Goal: Transaction & Acquisition: Purchase product/service

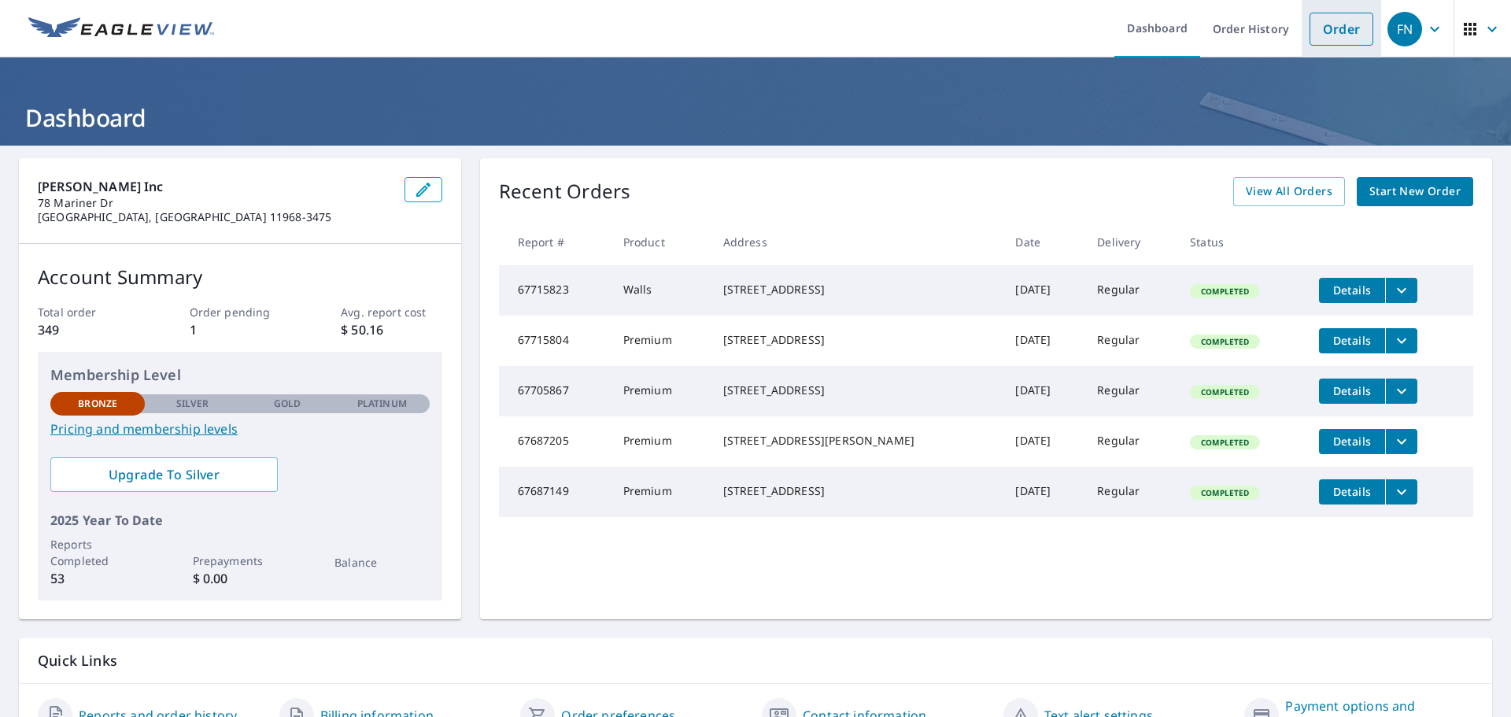
click at [1333, 29] on link "Order" at bounding box center [1341, 29] width 64 height 33
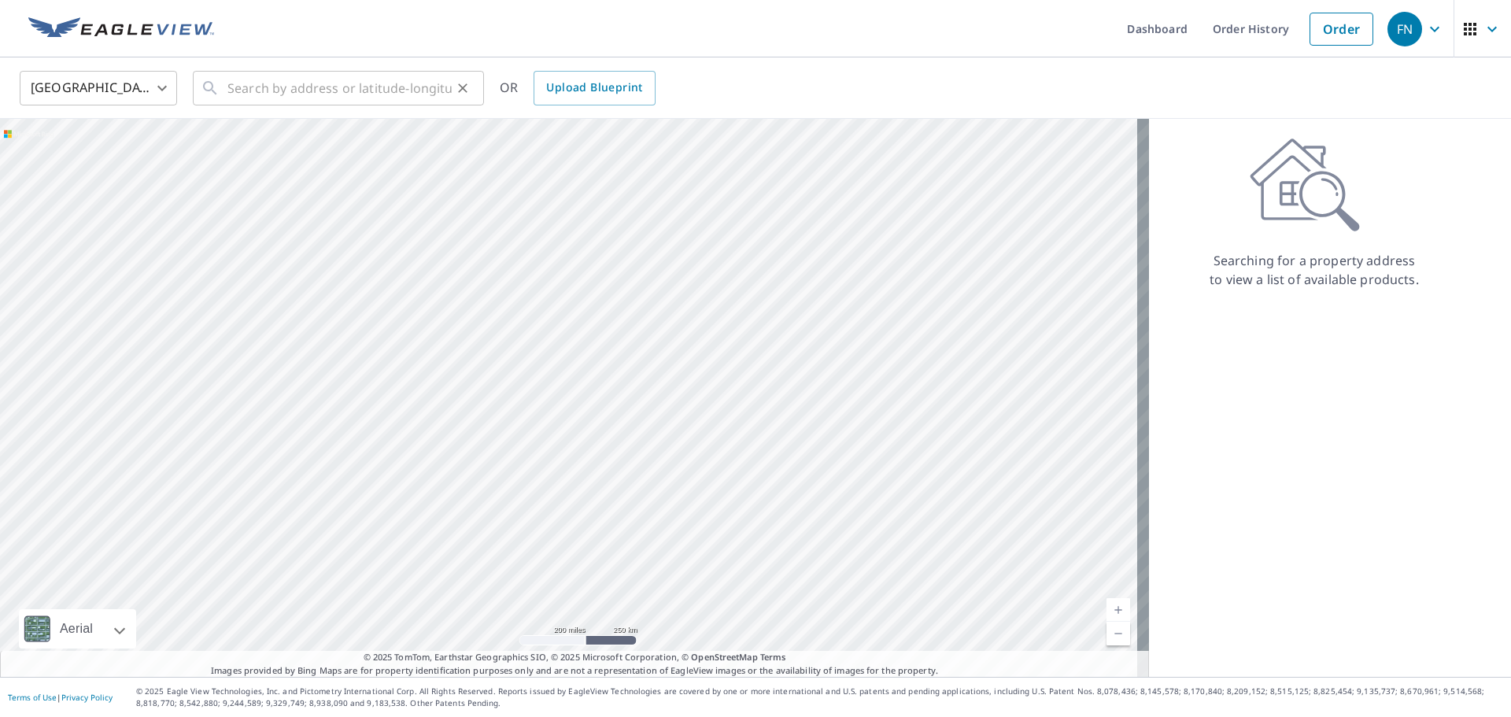
click at [223, 83] on div "​" at bounding box center [338, 88] width 291 height 35
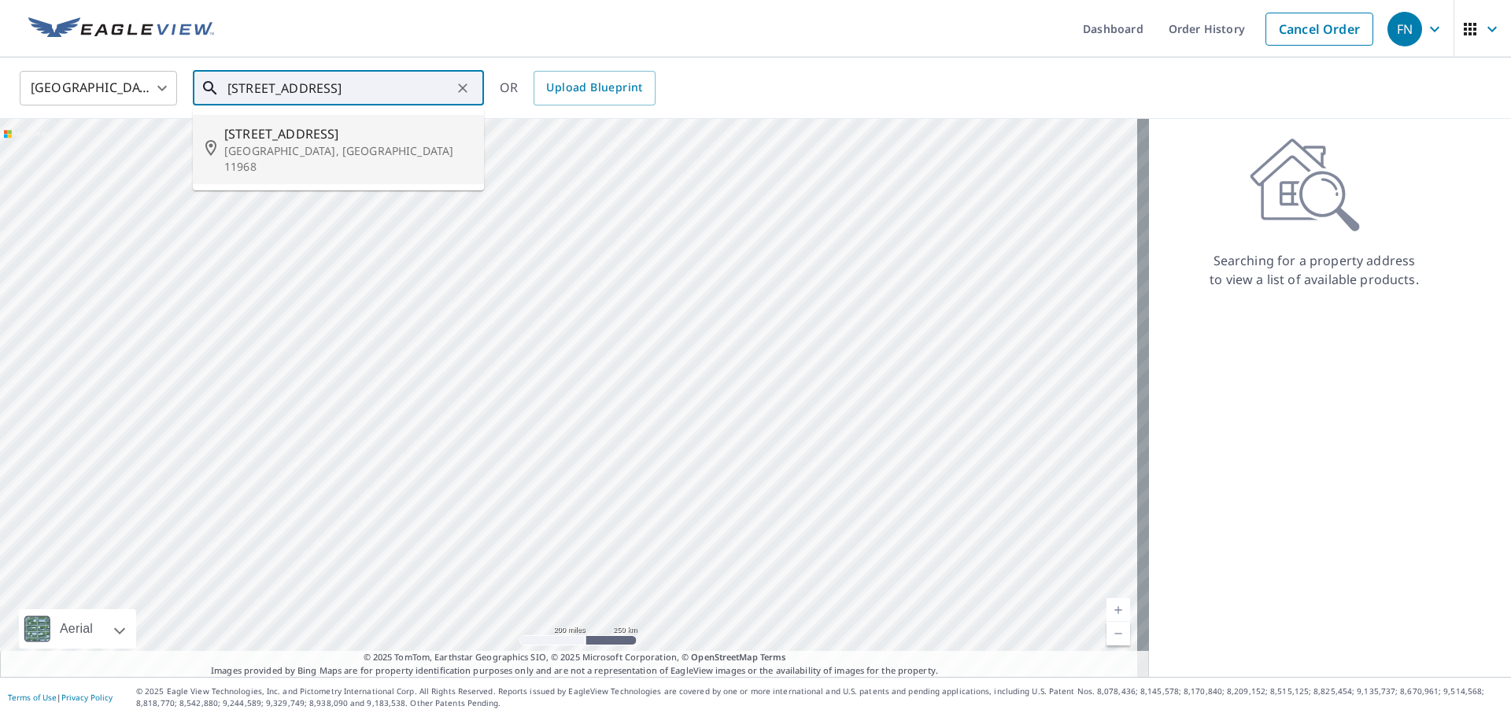
click at [334, 147] on p "[GEOGRAPHIC_DATA], [GEOGRAPHIC_DATA] 11968" at bounding box center [347, 158] width 247 height 31
type input "[STREET_ADDRESS]"
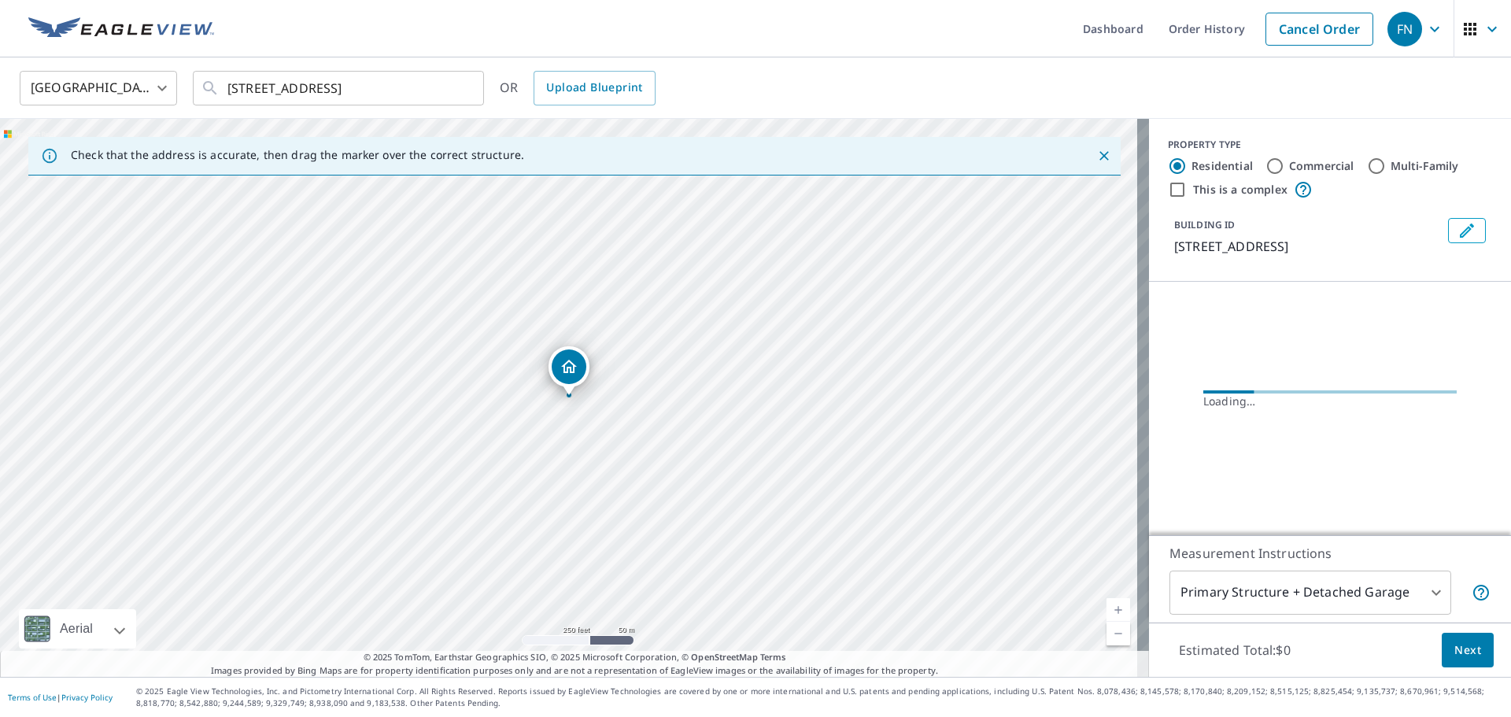
click at [1107, 610] on link "Current Level 17, Zoom In" at bounding box center [1118, 610] width 24 height 24
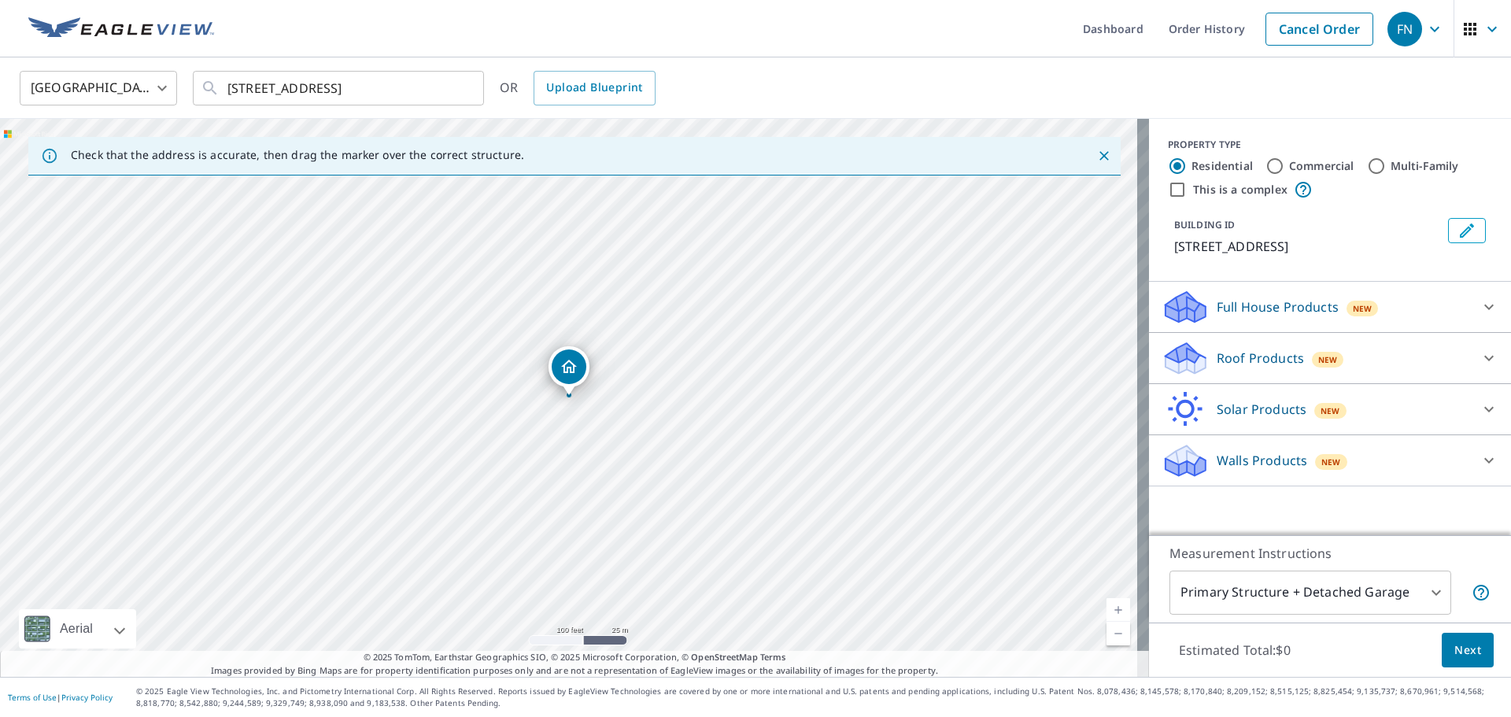
click at [1107, 610] on link "Current Level 18, Zoom In" at bounding box center [1118, 610] width 24 height 24
click at [1107, 610] on link "Current Level 19, Zoom In" at bounding box center [1118, 610] width 24 height 24
click at [1107, 610] on link "Current Level 20, Zoom In Disabled" at bounding box center [1118, 610] width 24 height 24
click at [1484, 357] on icon at bounding box center [1488, 359] width 9 height 6
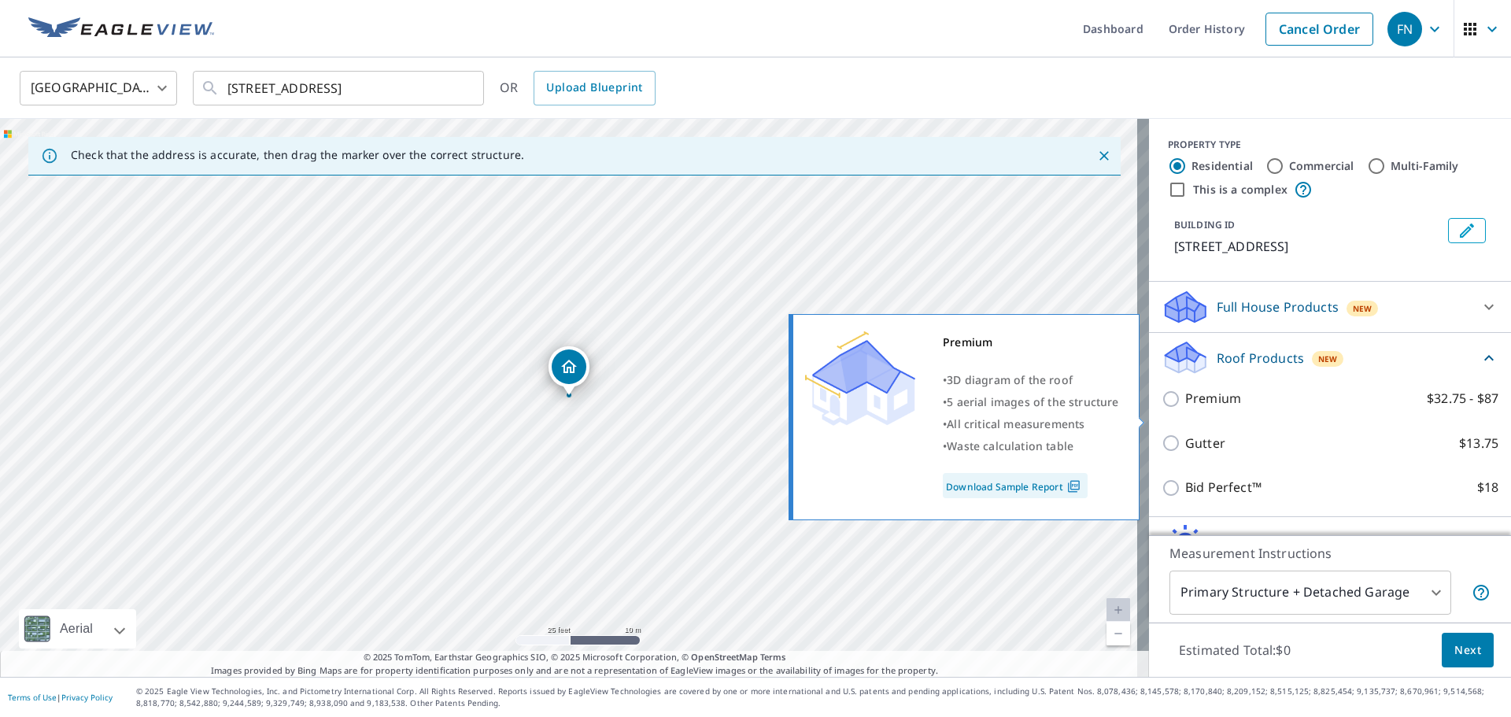
click at [1161, 408] on input "Premium $32.75 - $87" at bounding box center [1173, 398] width 24 height 19
checkbox input "true"
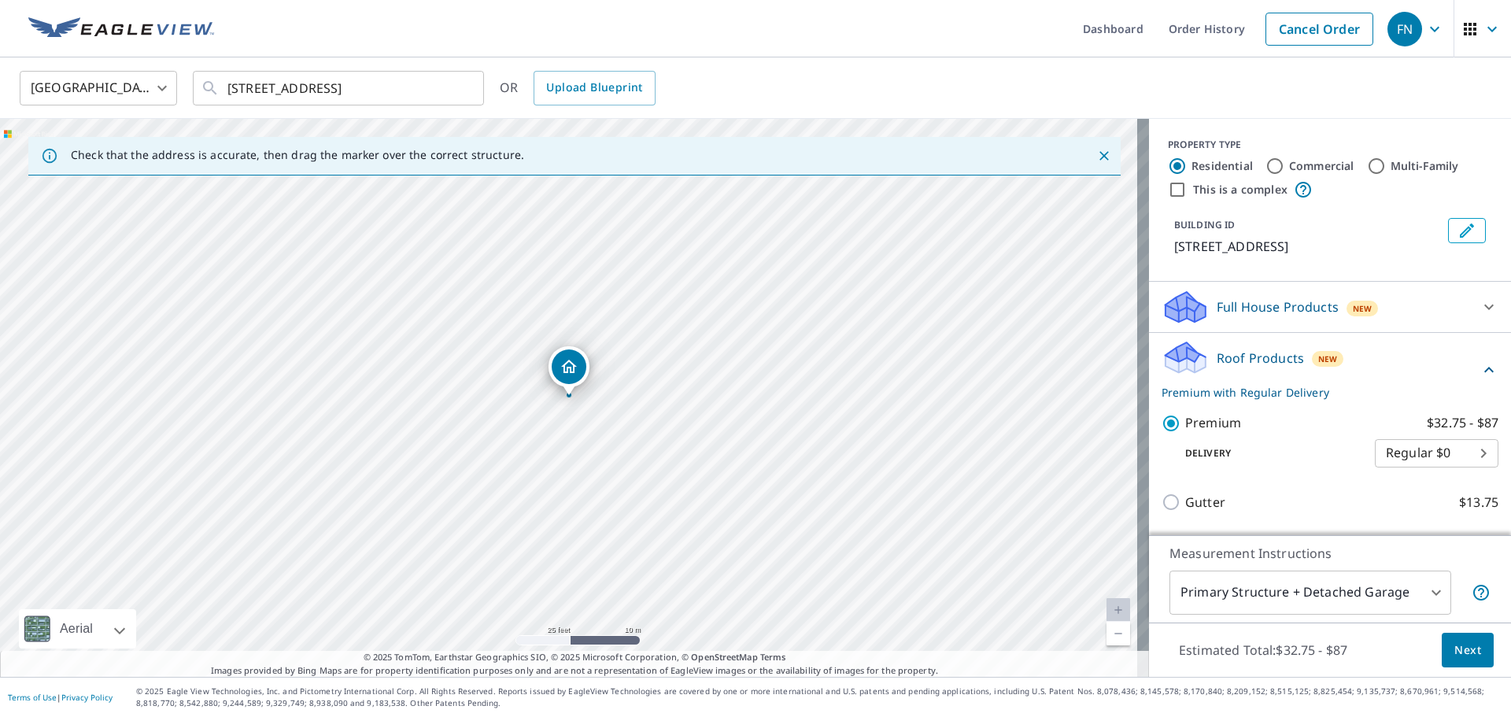
click at [1454, 652] on span "Next" at bounding box center [1467, 650] width 27 height 20
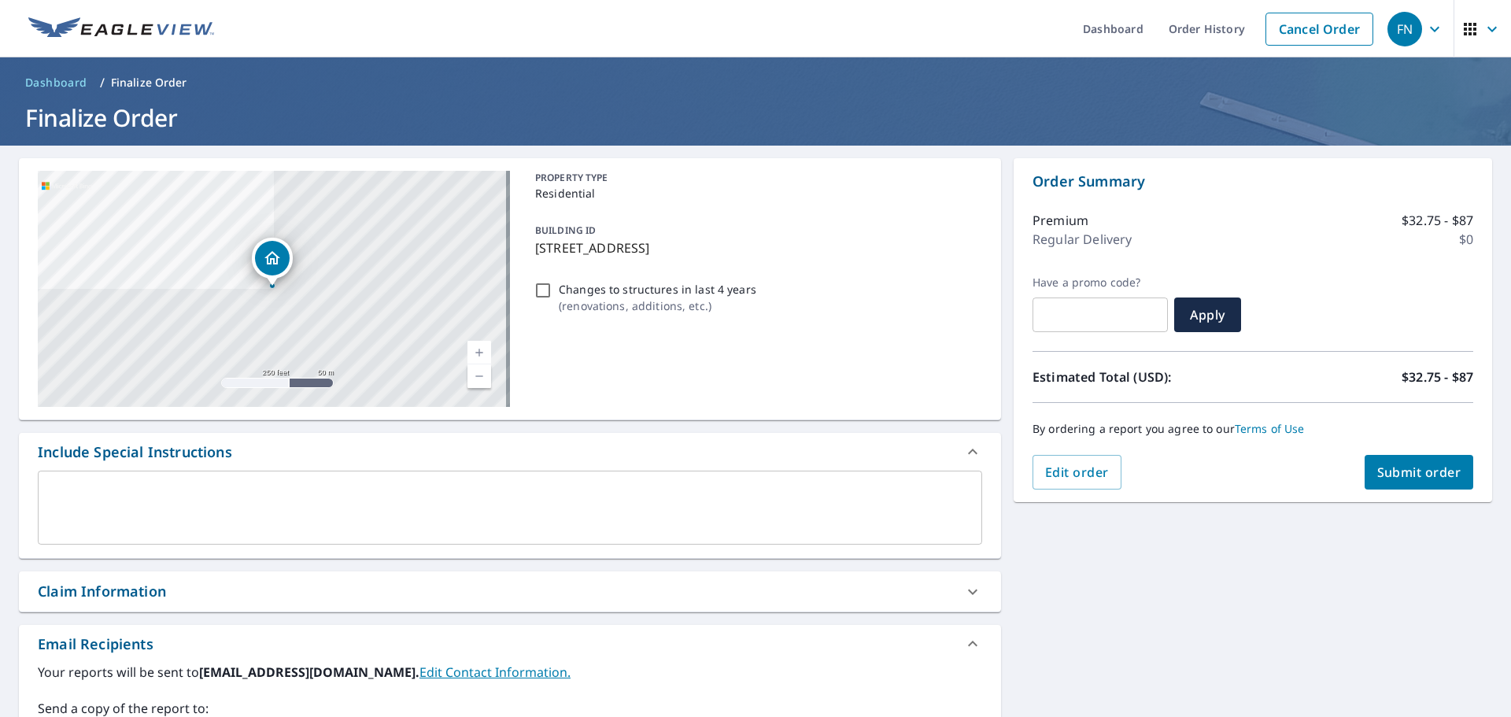
click at [1393, 471] on span "Submit order" at bounding box center [1419, 471] width 84 height 17
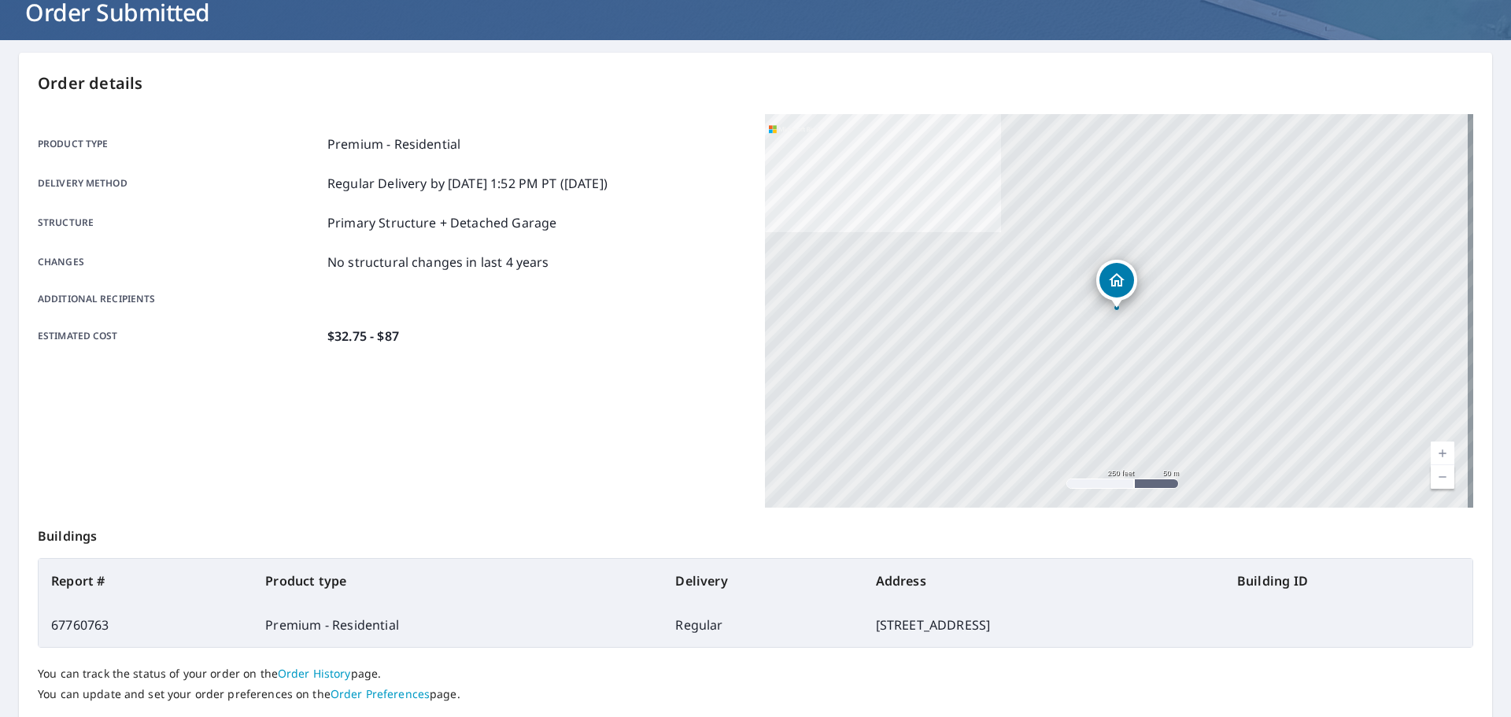
scroll to position [209, 0]
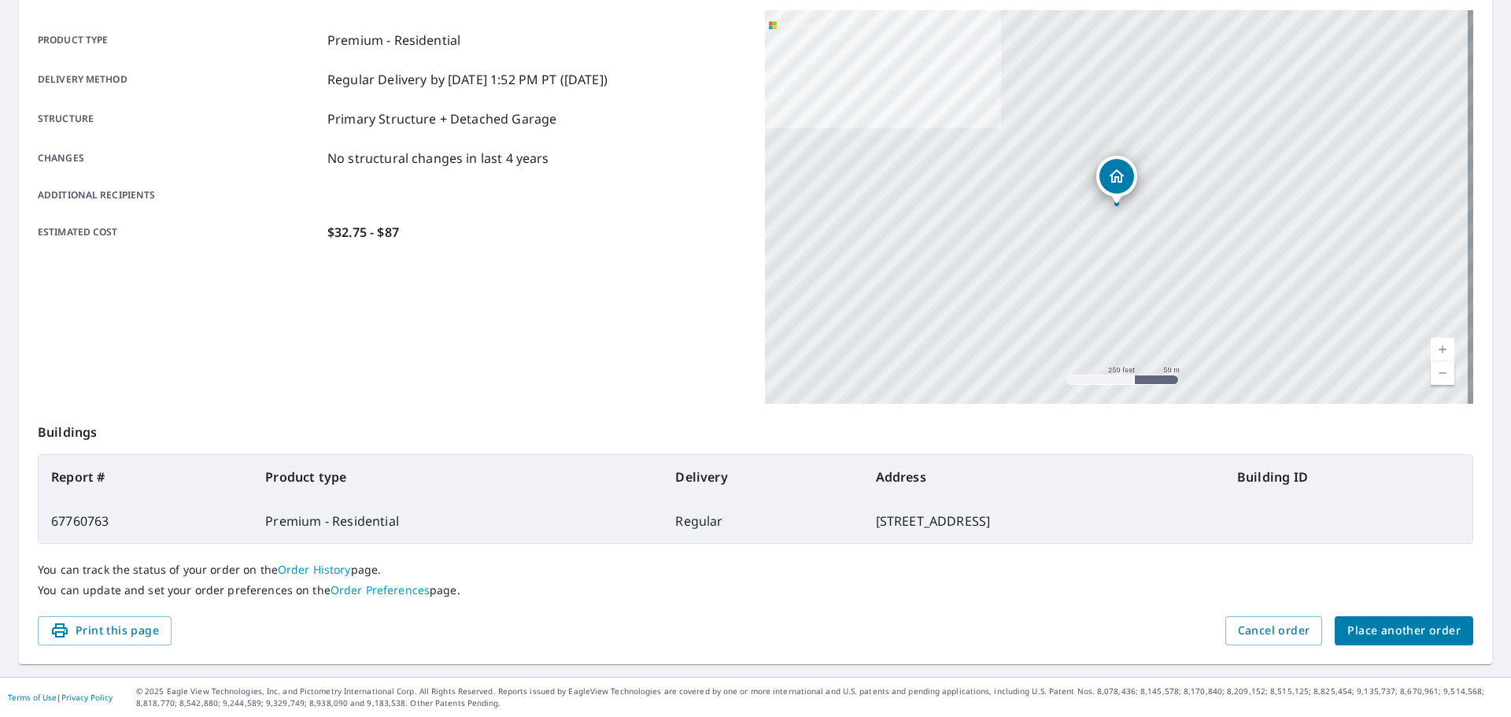
click at [1371, 627] on span "Place another order" at bounding box center [1403, 631] width 113 height 20
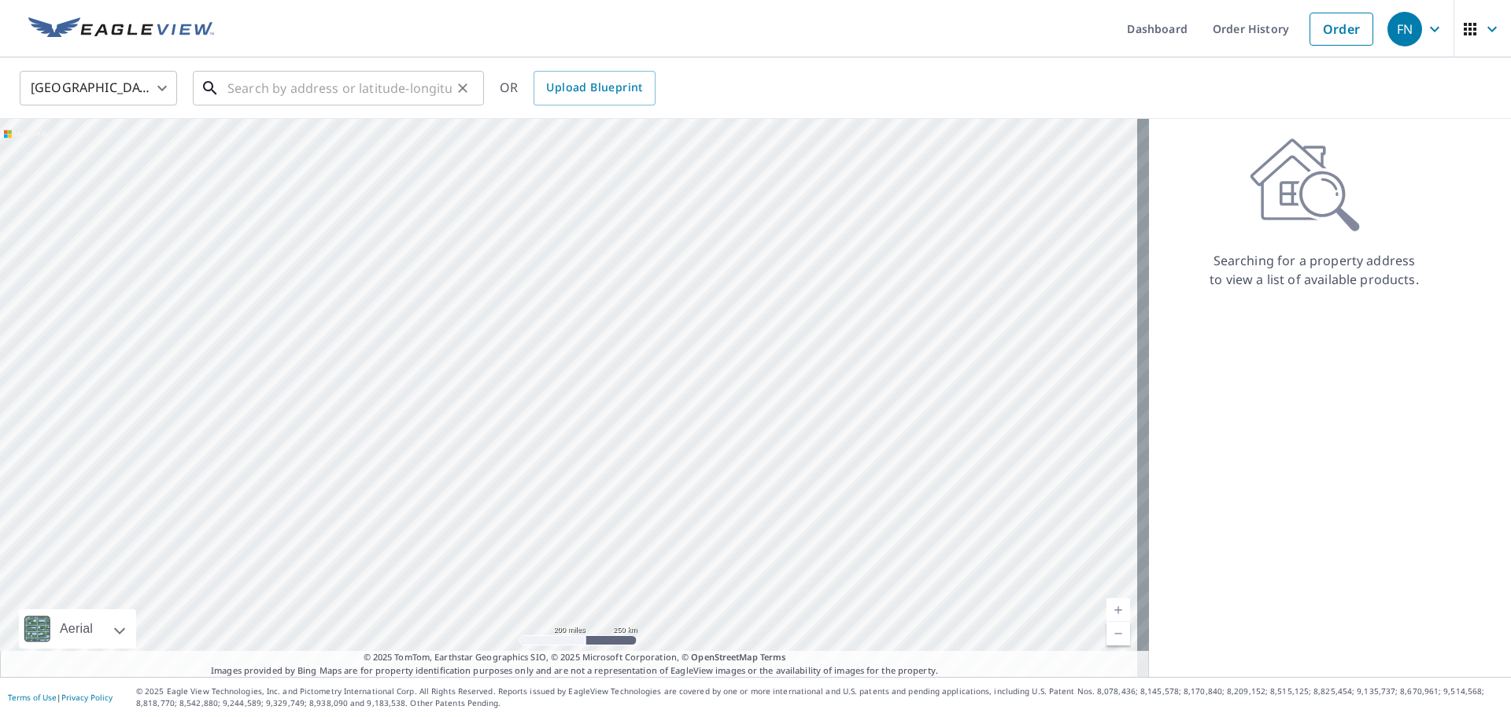
click at [249, 83] on input "text" at bounding box center [339, 88] width 224 height 44
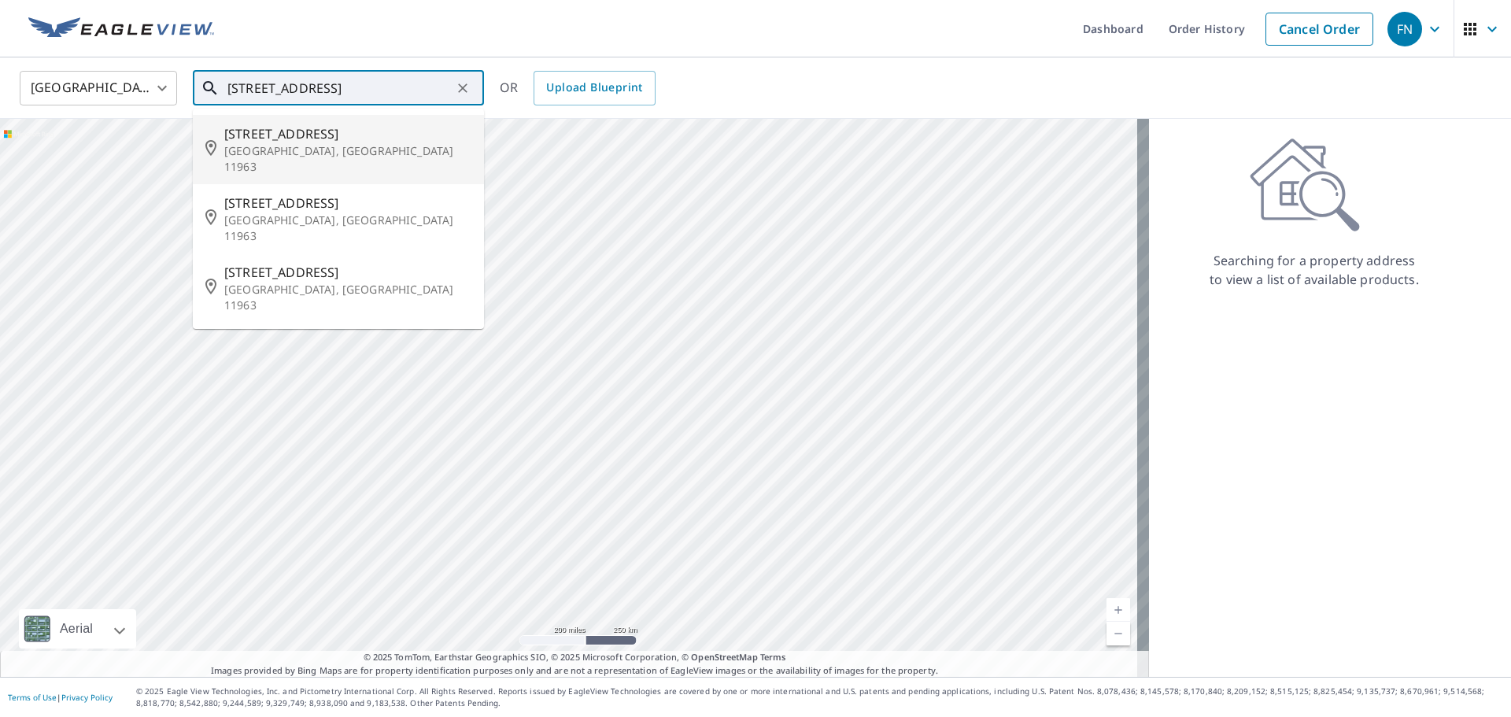
click at [300, 135] on span "[STREET_ADDRESS]" at bounding box center [347, 133] width 247 height 19
type input "[STREET_ADDRESS]"
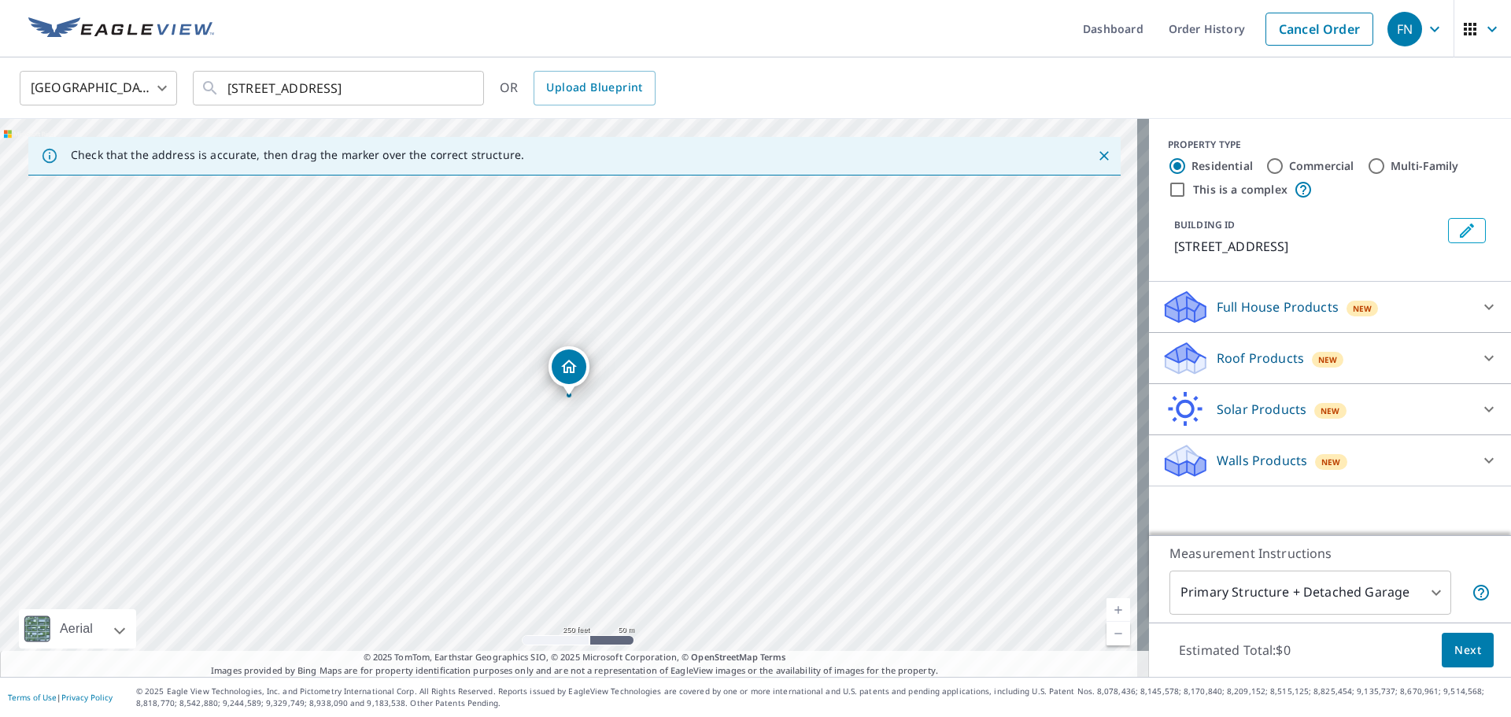
click at [1106, 609] on link "Current Level 17, Zoom In" at bounding box center [1118, 610] width 24 height 24
click at [1106, 609] on link "Current Level 18, Zoom In" at bounding box center [1118, 610] width 24 height 24
click at [1106, 610] on link "Current Level 19, Zoom In" at bounding box center [1118, 610] width 24 height 24
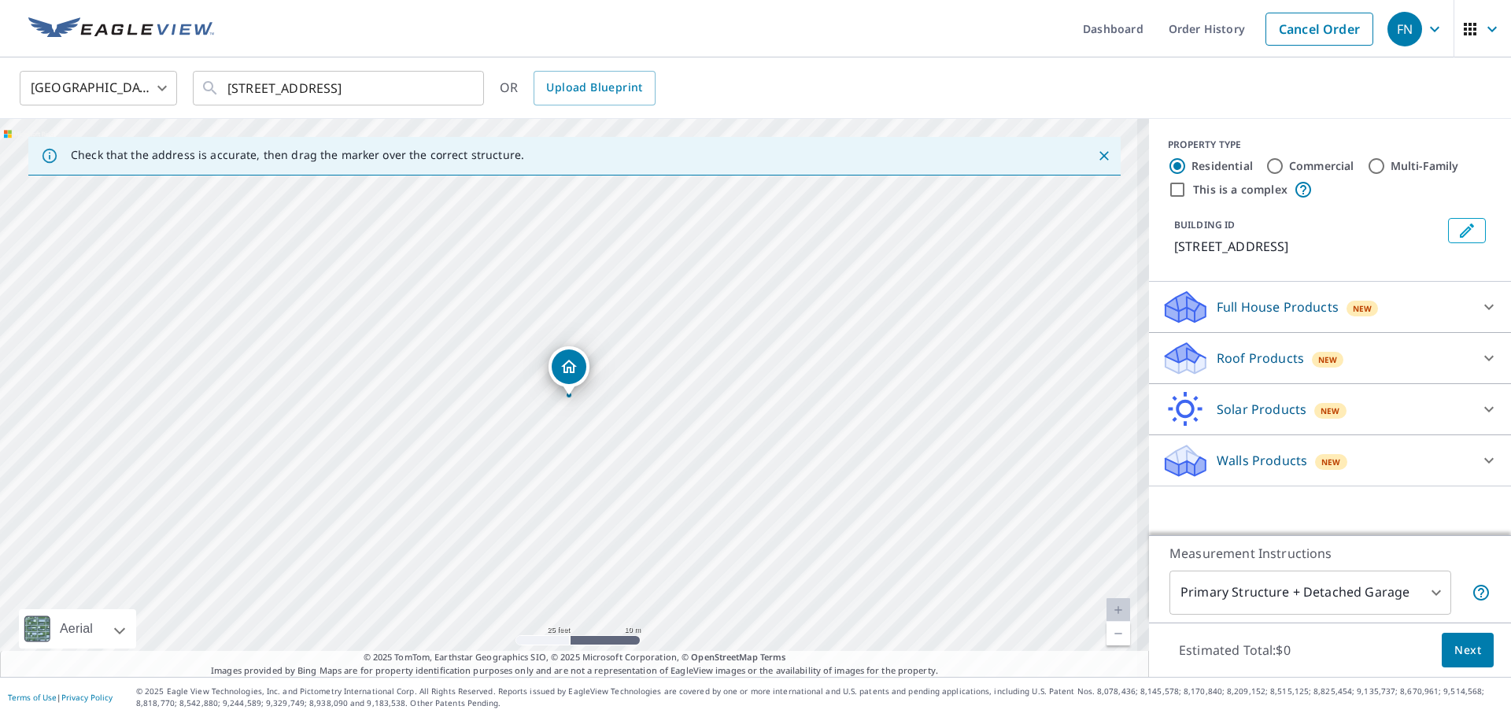
click at [1106, 610] on link "Current Level 20, Zoom In Disabled" at bounding box center [1118, 610] width 24 height 24
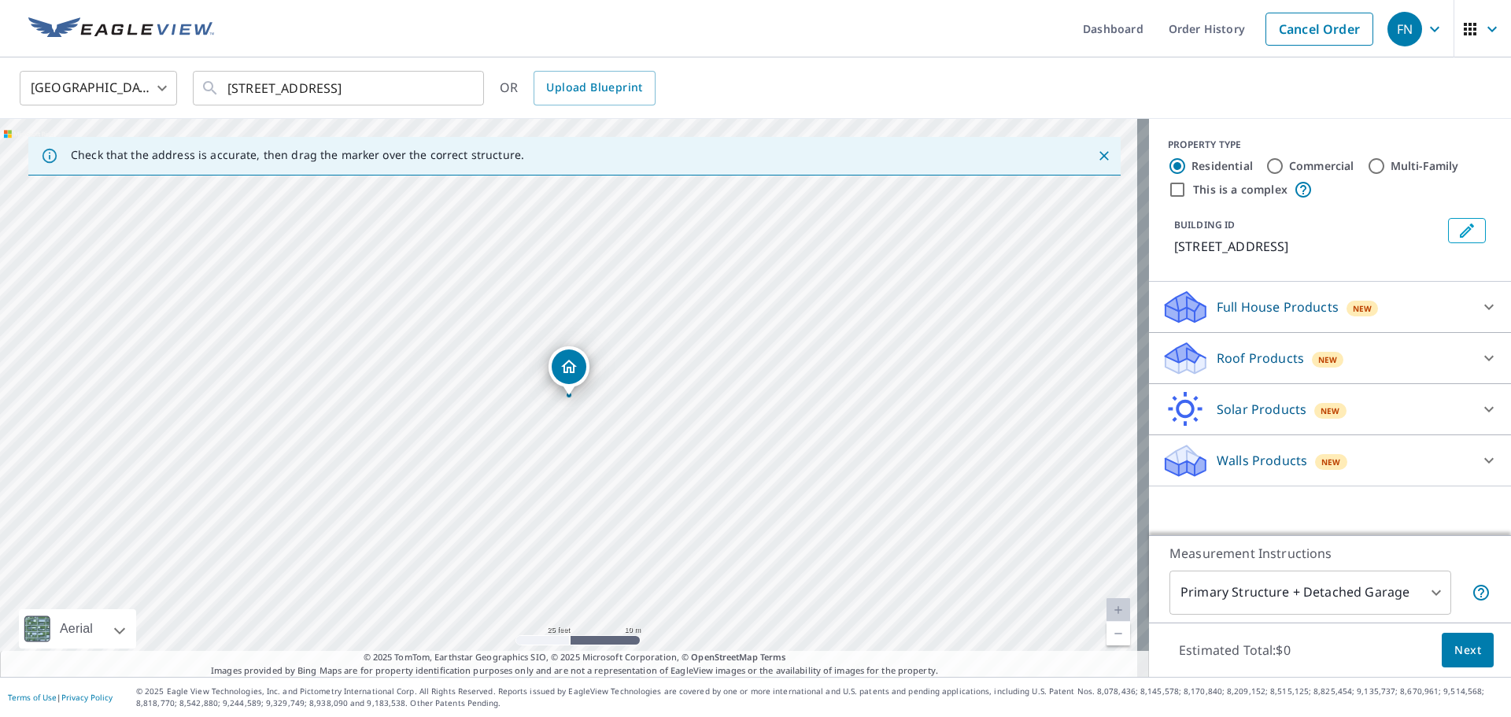
click at [1479, 354] on icon at bounding box center [1488, 358] width 19 height 19
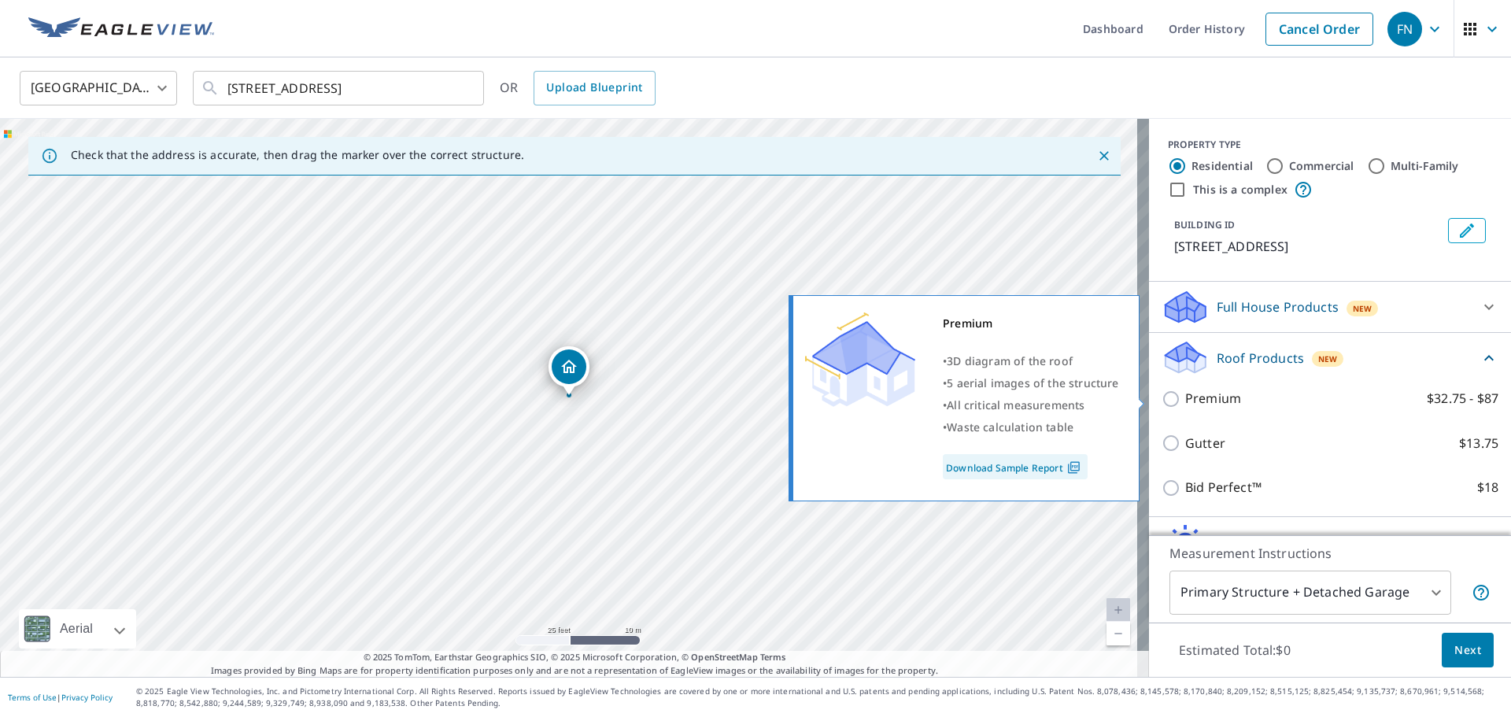
click at [1161, 401] on input "Premium $32.75 - $87" at bounding box center [1173, 398] width 24 height 19
checkbox input "true"
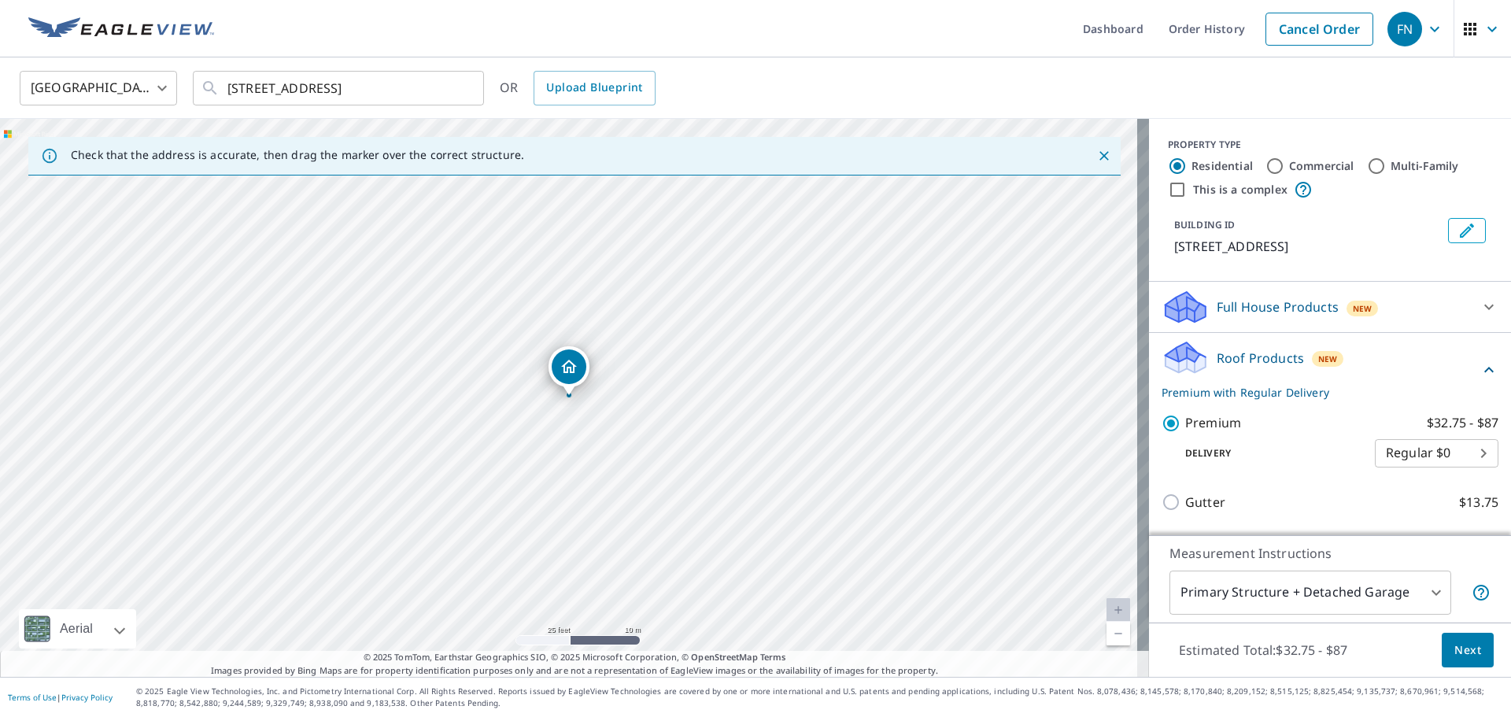
click at [1454, 649] on span "Next" at bounding box center [1467, 650] width 27 height 20
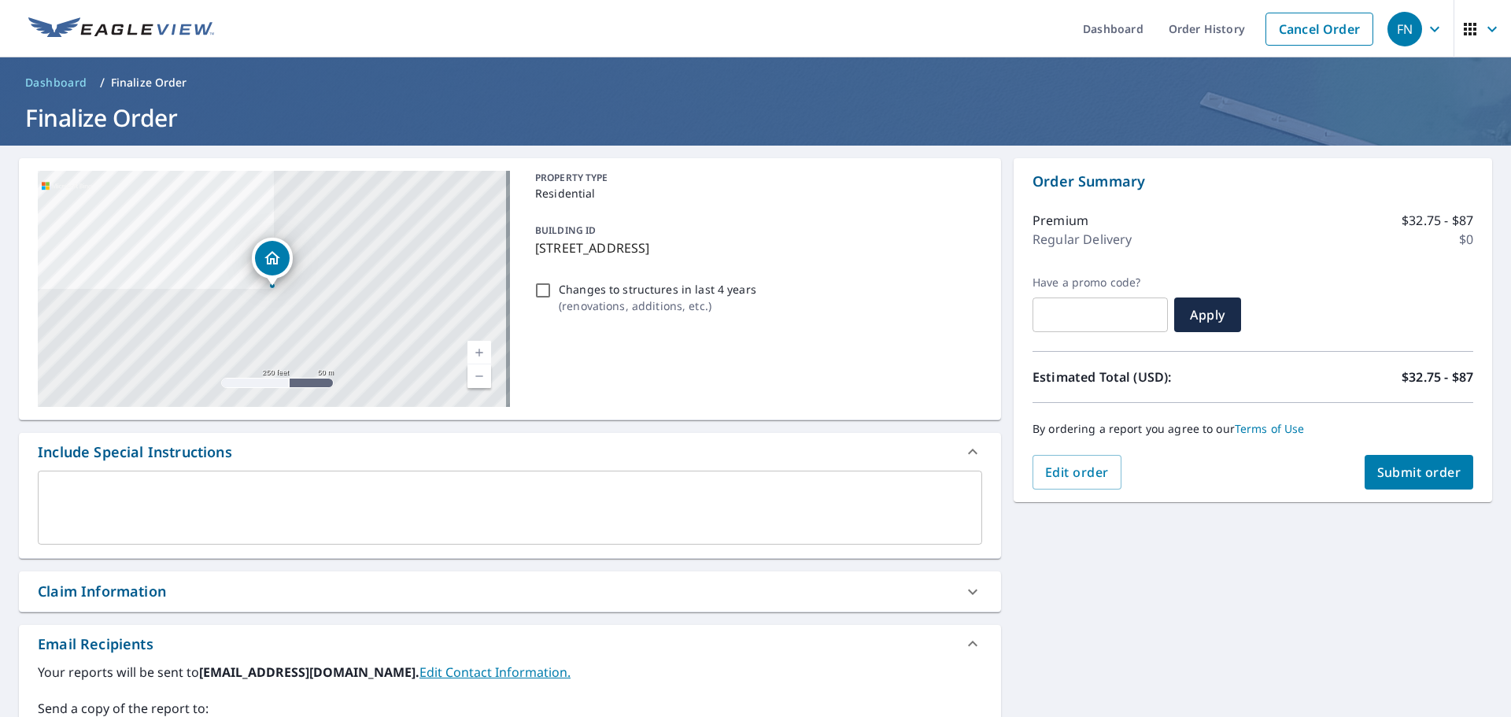
click at [1399, 472] on span "Submit order" at bounding box center [1419, 471] width 84 height 17
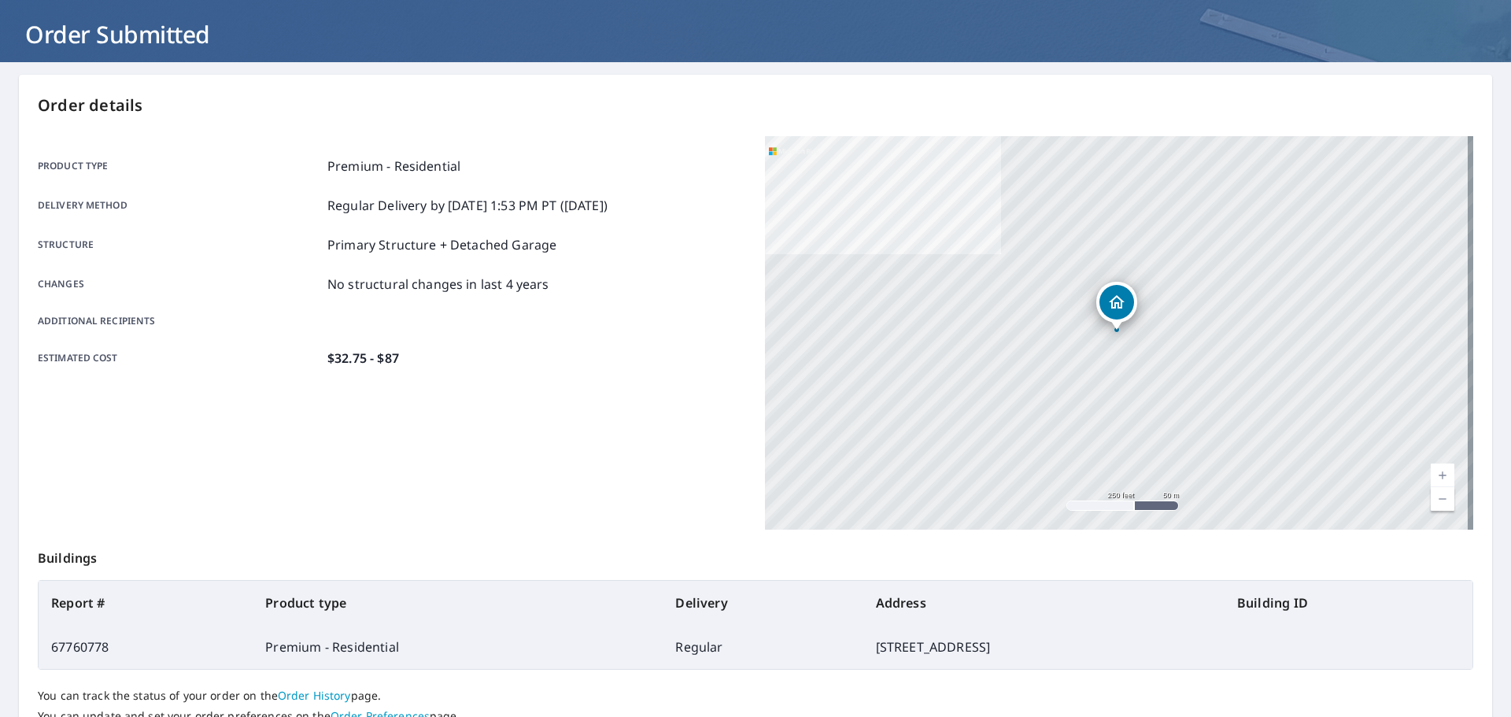
scroll to position [209, 0]
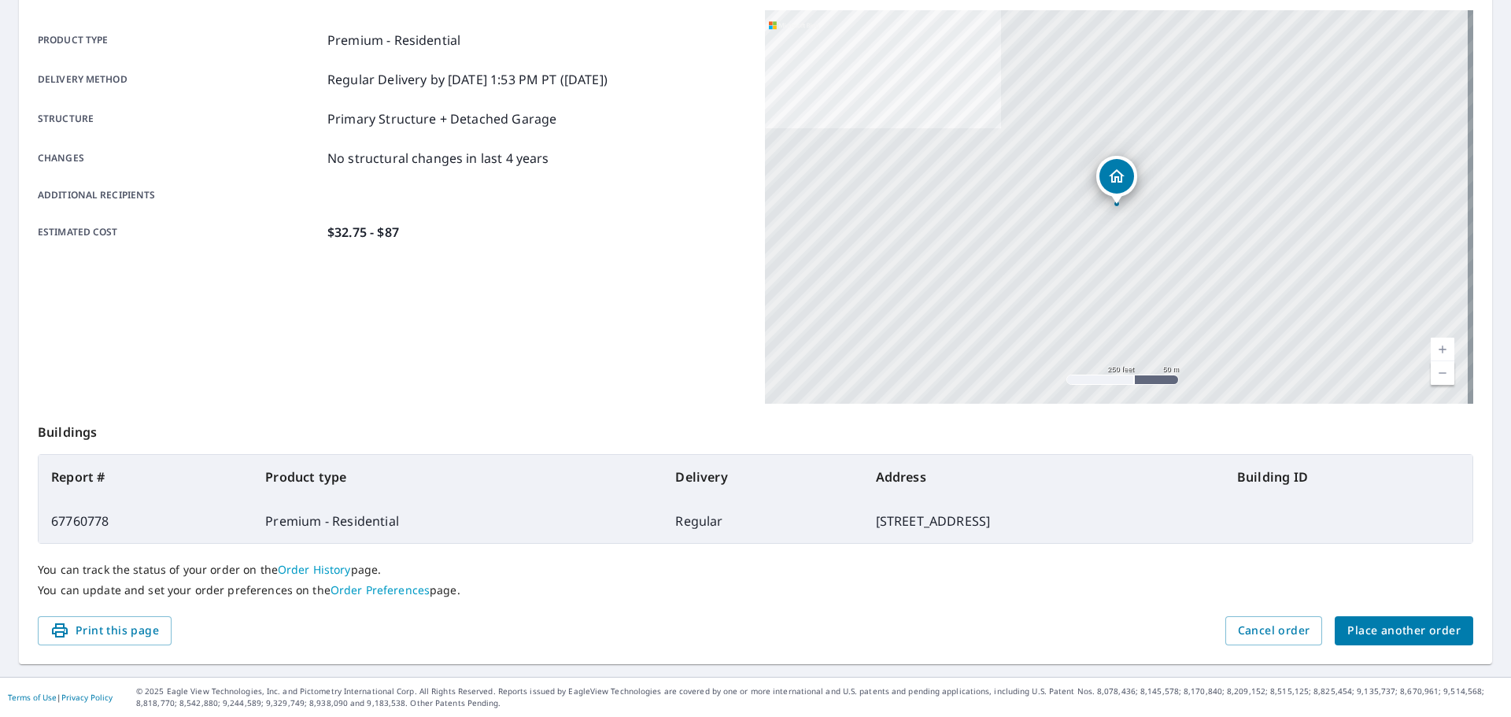
click at [1364, 628] on span "Place another order" at bounding box center [1403, 631] width 113 height 20
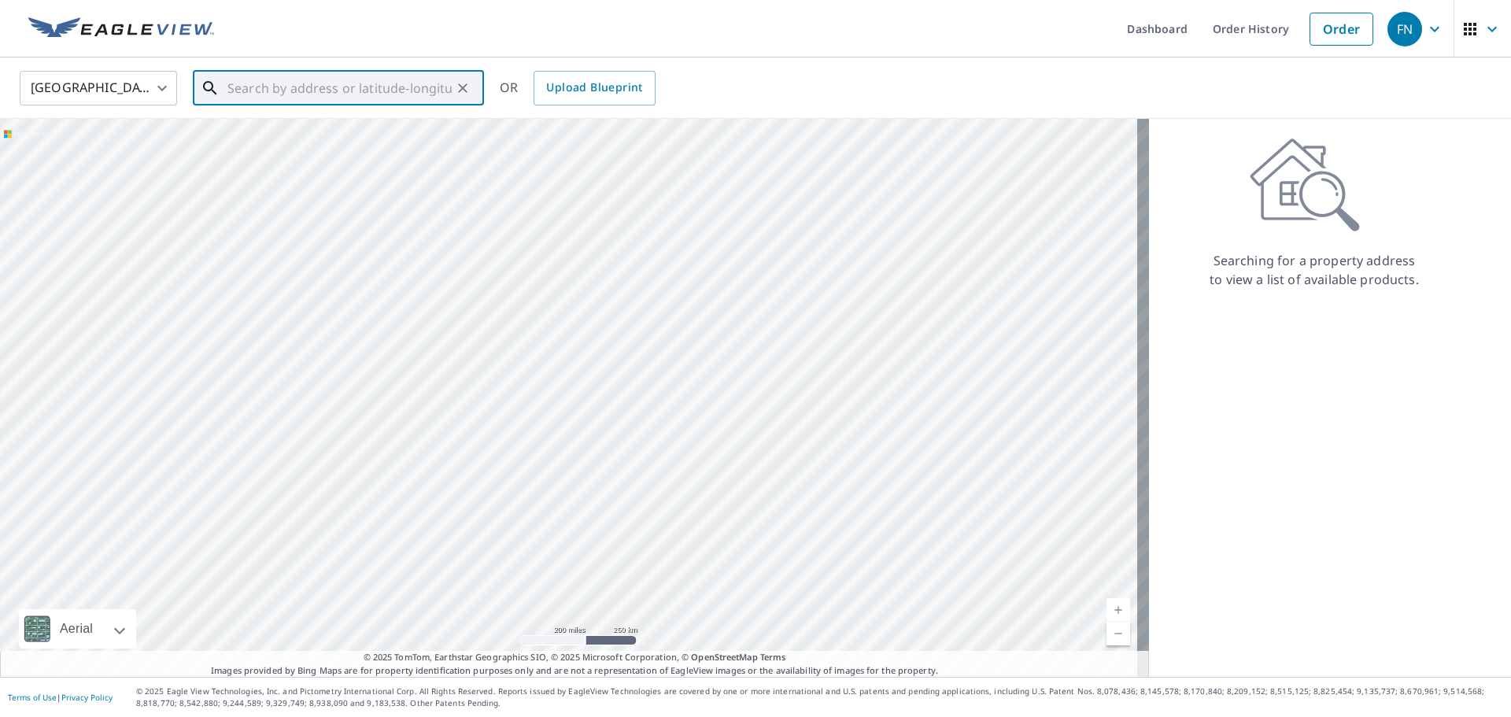
click at [253, 92] on input "text" at bounding box center [339, 88] width 224 height 44
click at [316, 150] on p "[GEOGRAPHIC_DATA], [GEOGRAPHIC_DATA] 11963" at bounding box center [347, 158] width 247 height 31
type input "[STREET_ADDRESS]"
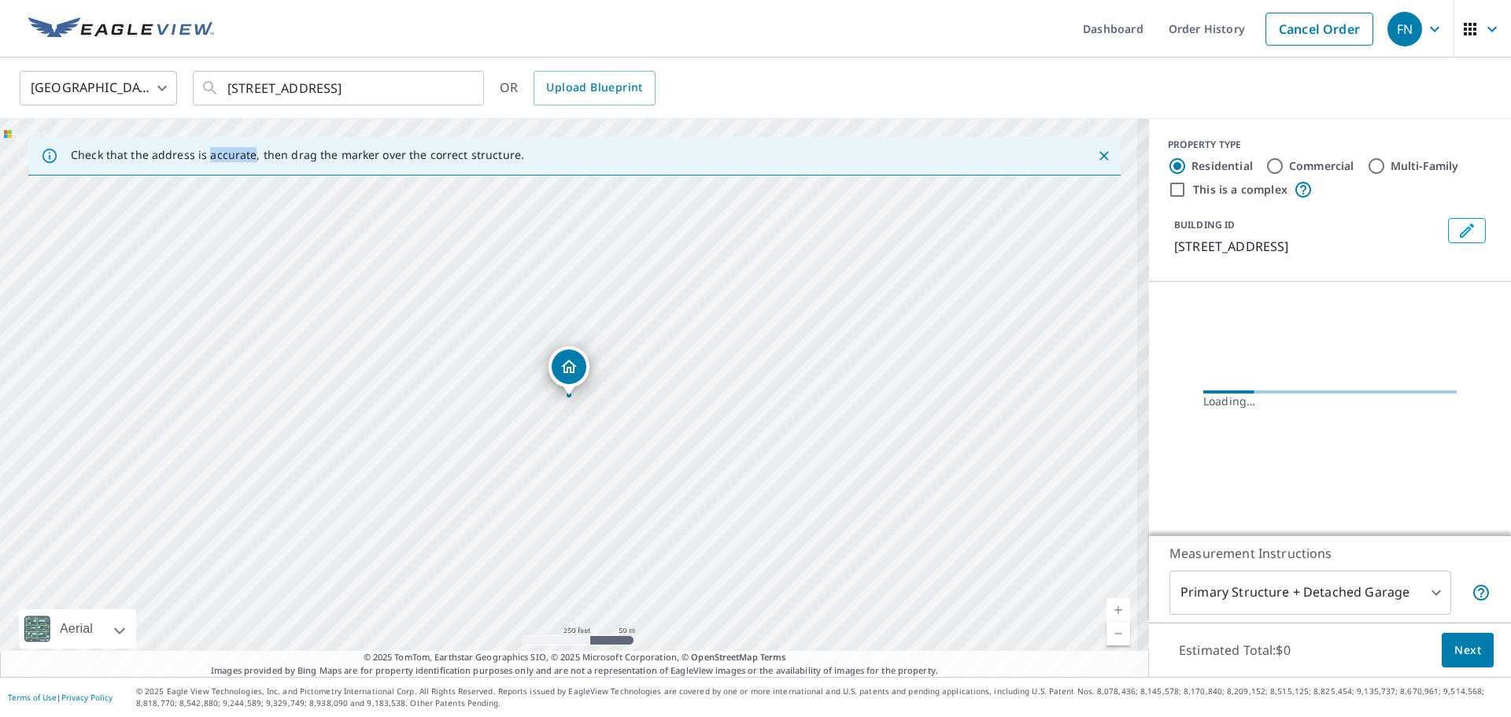
click at [316, 150] on div "Check that the address is accurate, then drag the marker over the correct struc…" at bounding box center [297, 156] width 453 height 28
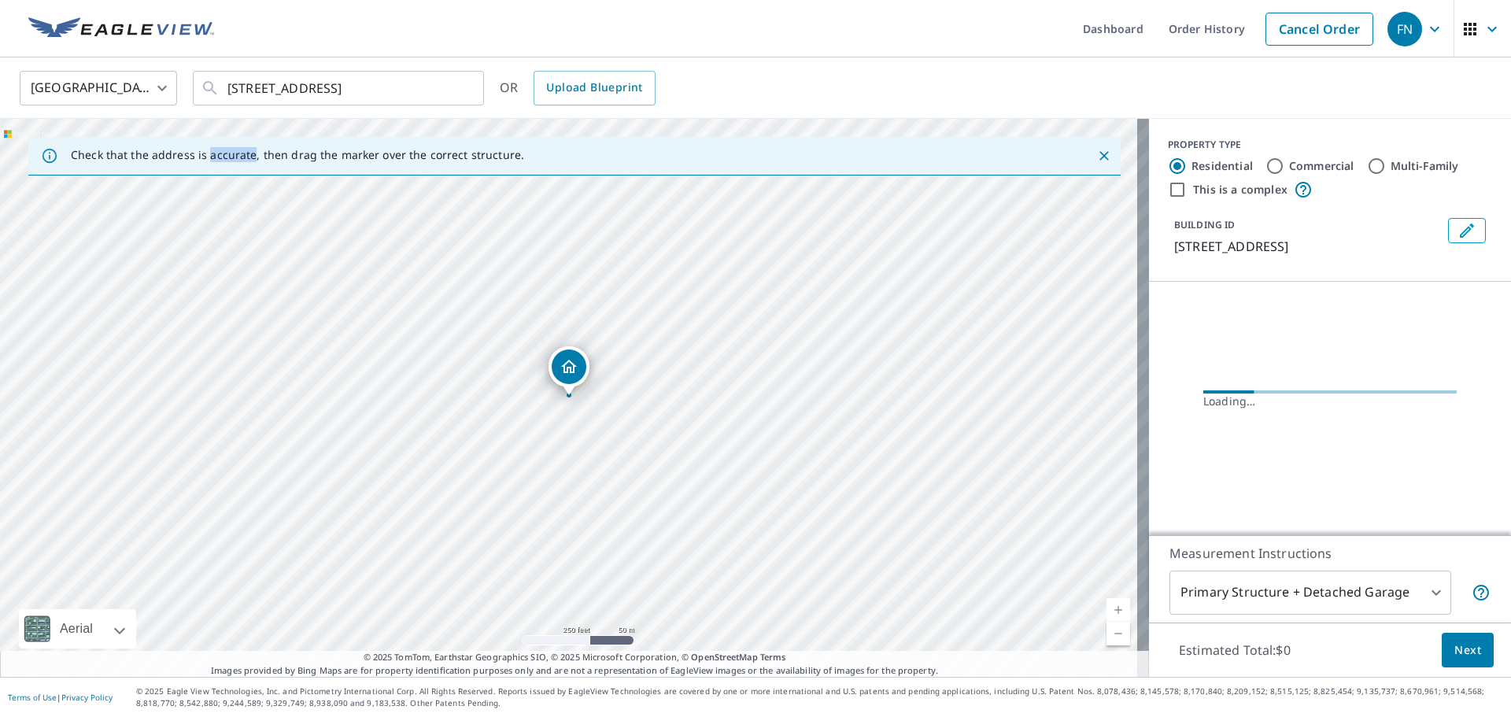
click at [1109, 603] on link "Current Level 17, Zoom In" at bounding box center [1118, 610] width 24 height 24
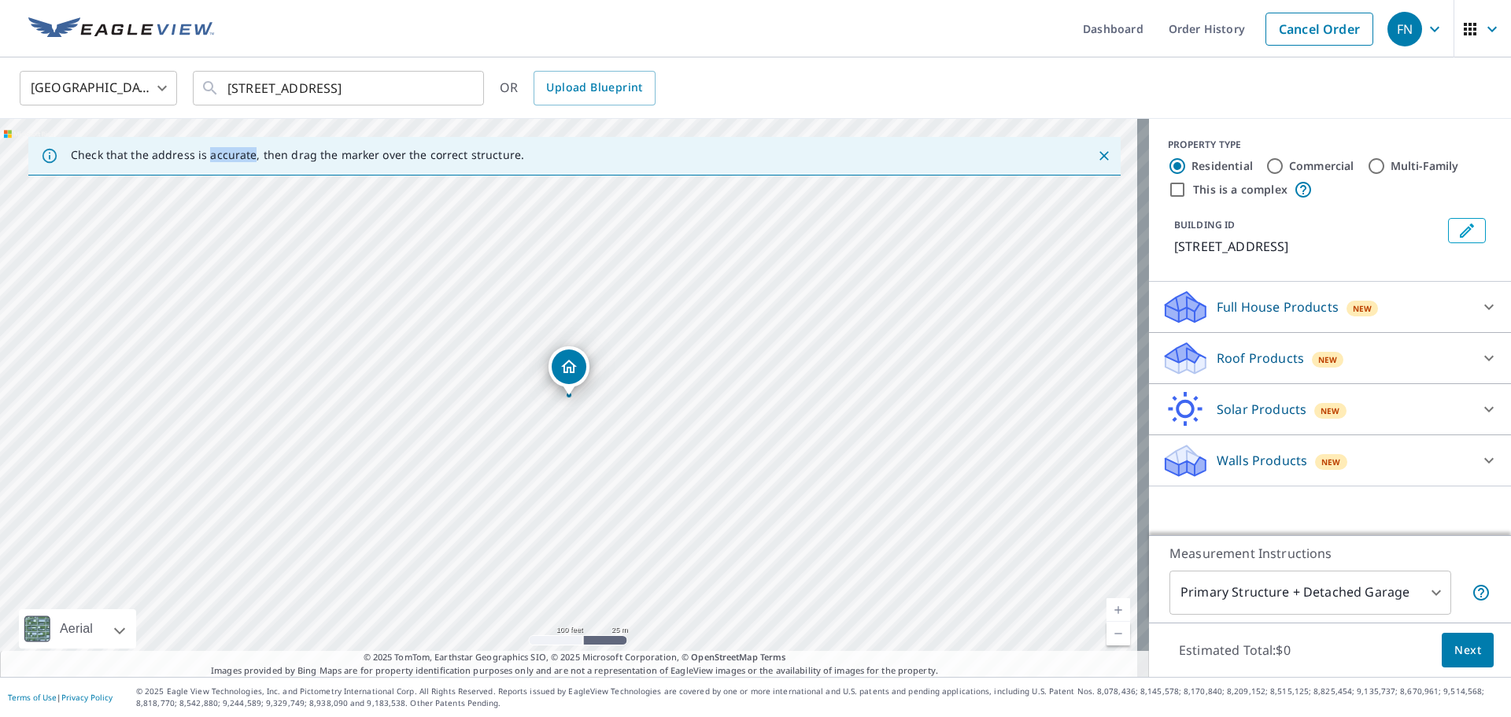
click at [1109, 603] on link "Current Level 18, Zoom In" at bounding box center [1118, 610] width 24 height 24
click at [1109, 603] on link "Current Level 19, Zoom In" at bounding box center [1118, 610] width 24 height 24
click at [1109, 603] on link "Current Level 20, Zoom In Disabled" at bounding box center [1118, 610] width 24 height 24
click at [1479, 352] on icon at bounding box center [1488, 358] width 19 height 19
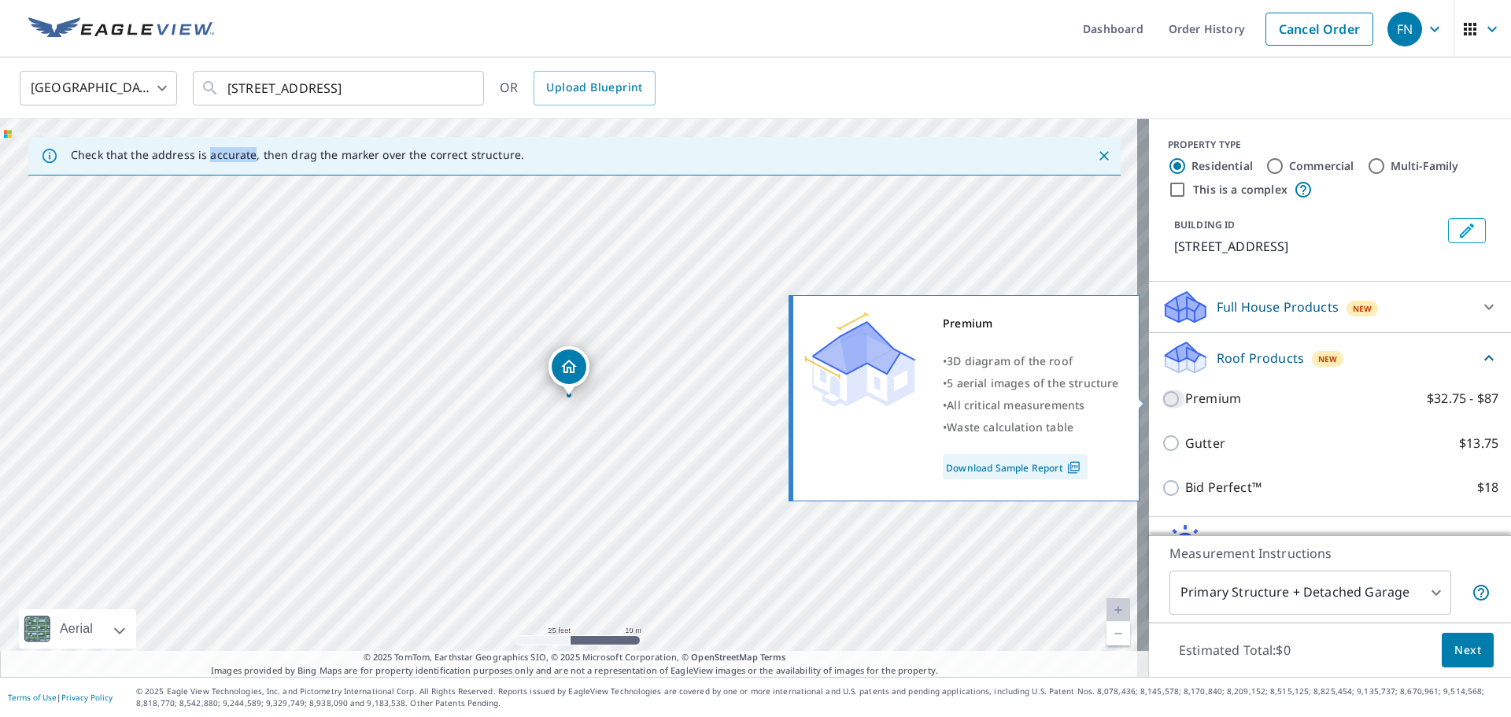
click at [1161, 399] on input "Premium $32.75 - $87" at bounding box center [1173, 398] width 24 height 19
checkbox input "true"
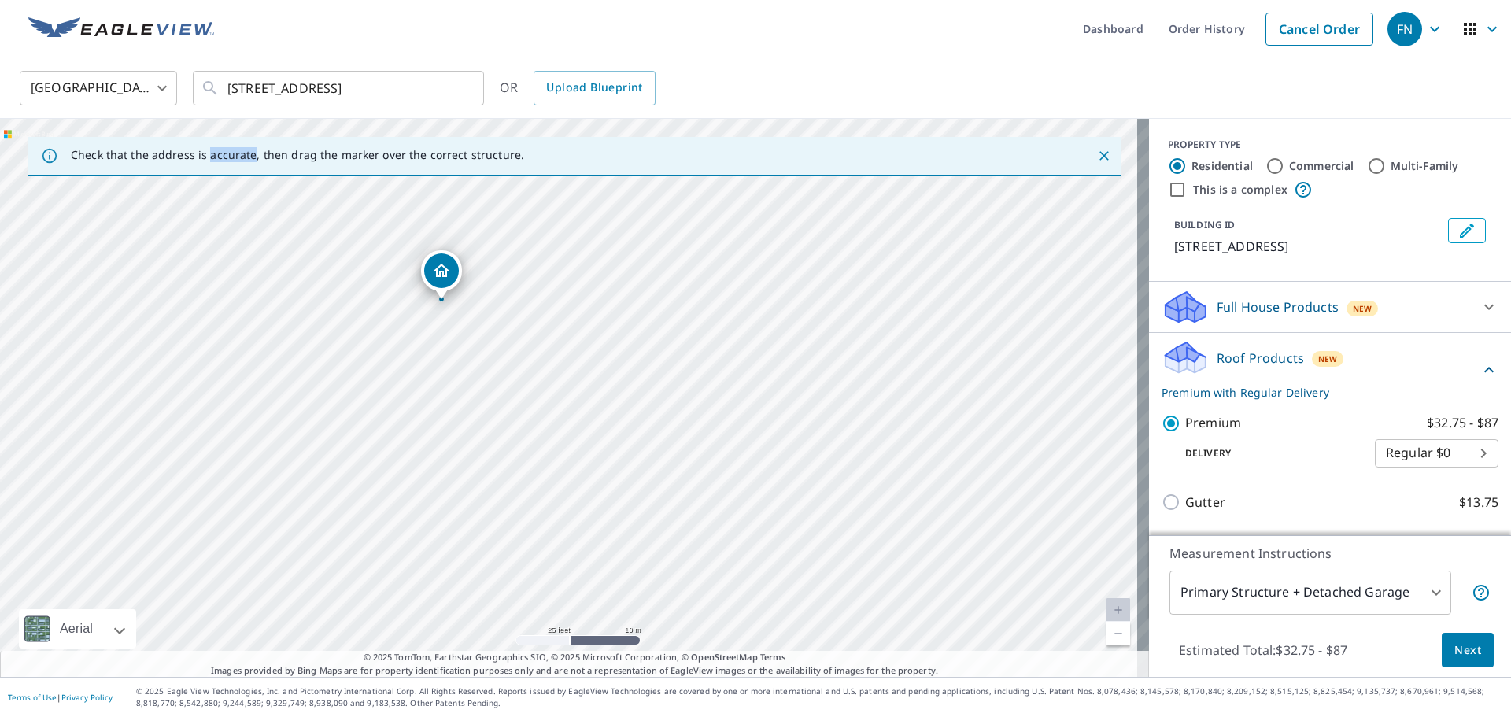
drag, startPoint x: 820, startPoint y: 356, endPoint x: 700, endPoint y: 260, distance: 153.4
click at [699, 260] on div "[STREET_ADDRESS]" at bounding box center [574, 398] width 1149 height 558
click at [1454, 652] on span "Next" at bounding box center [1467, 650] width 27 height 20
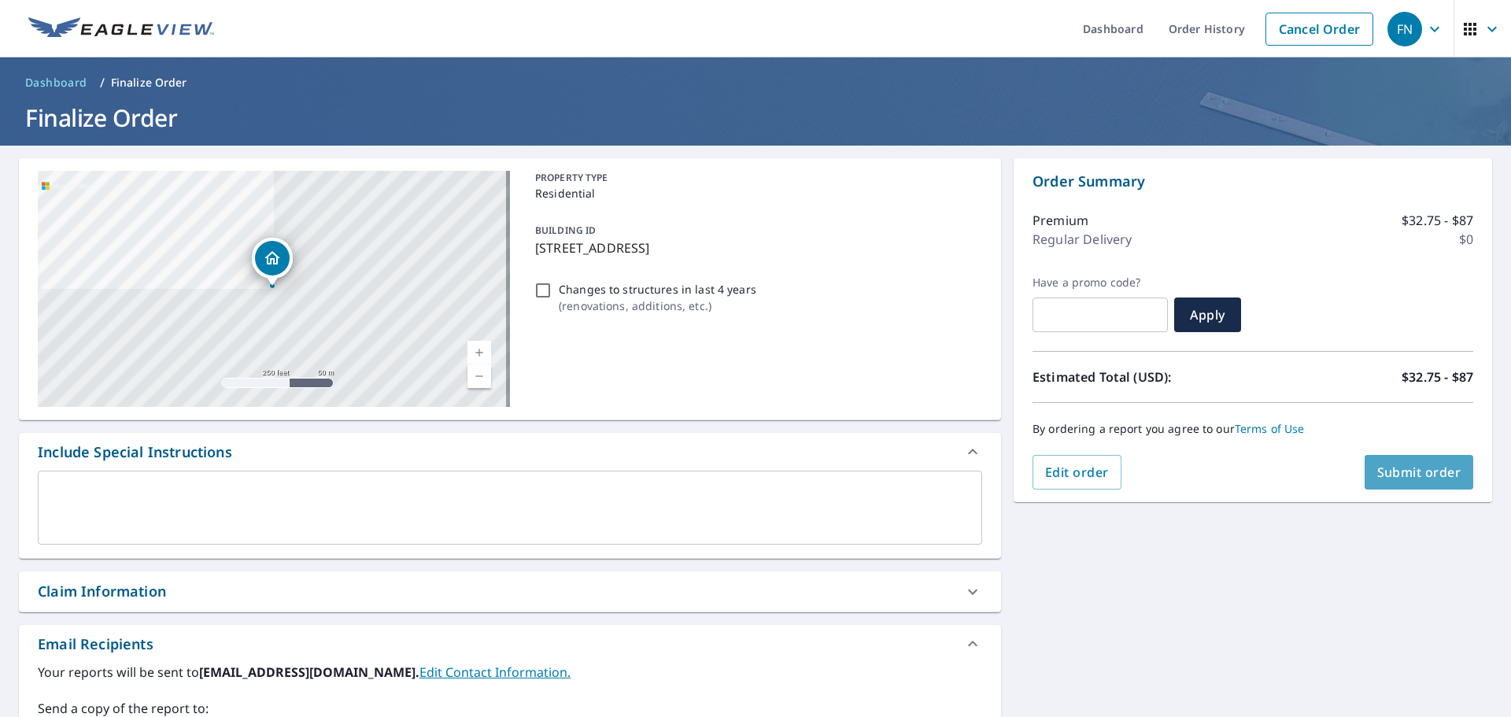
click at [1404, 464] on span "Submit order" at bounding box center [1419, 471] width 84 height 17
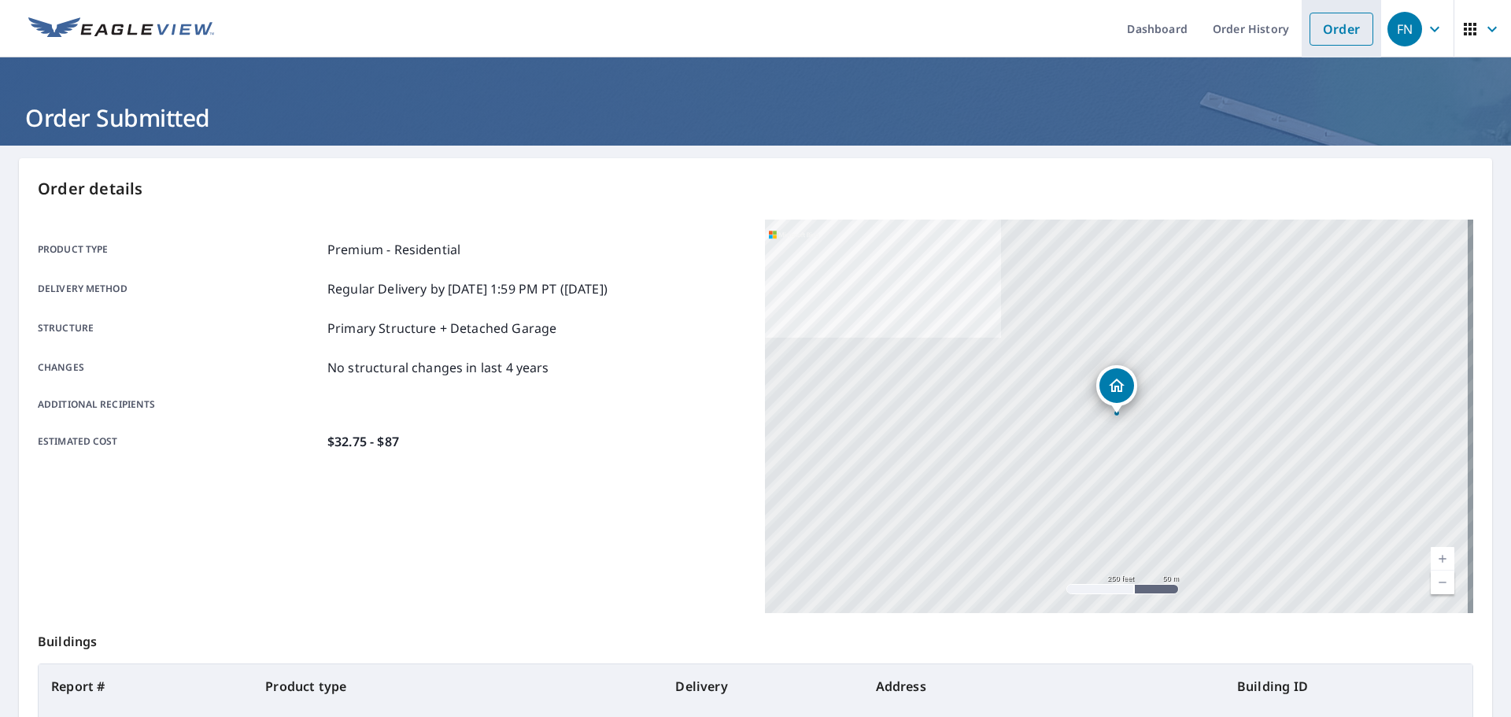
click at [1320, 26] on link "Order" at bounding box center [1341, 29] width 64 height 33
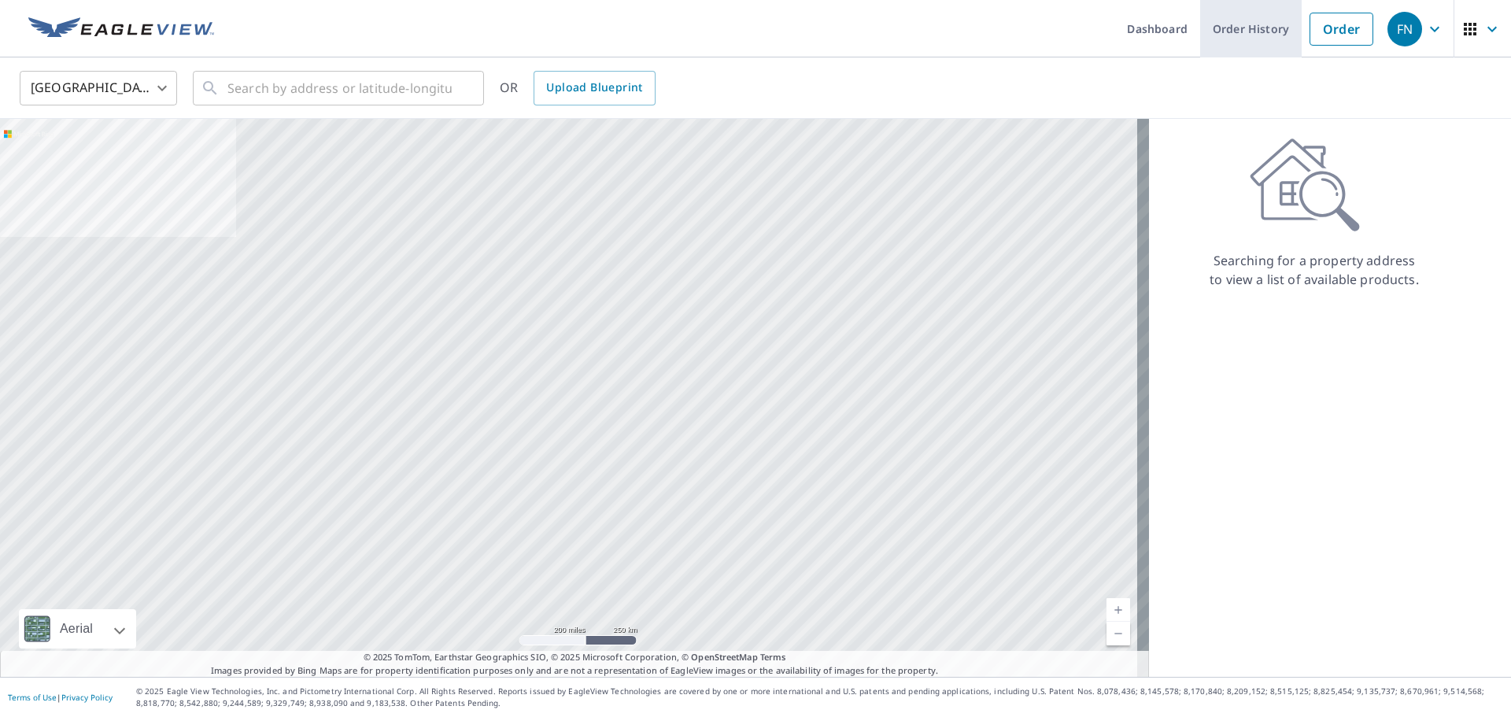
click at [1231, 20] on link "Order History" at bounding box center [1251, 28] width 102 height 57
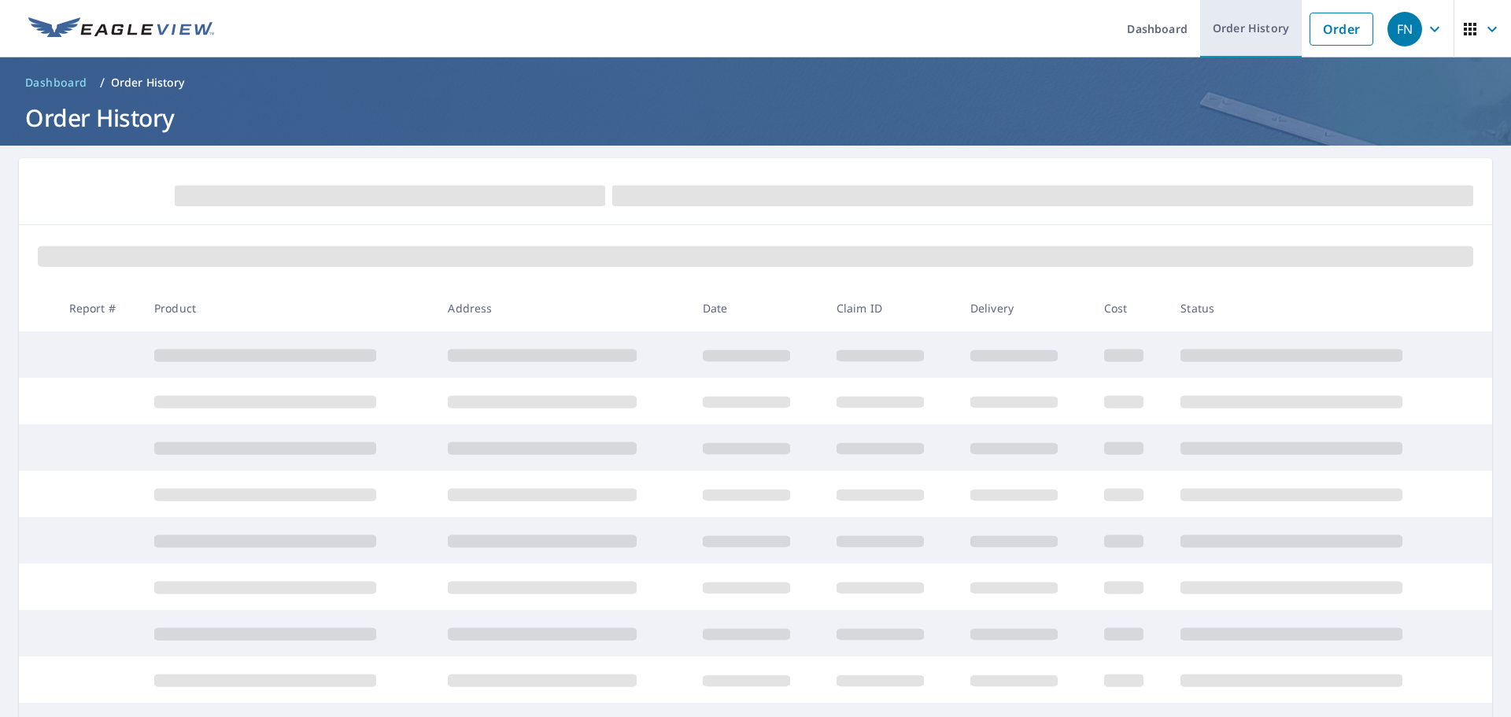
click at [1258, 29] on link "Order History" at bounding box center [1251, 28] width 102 height 57
